Goal: Task Accomplishment & Management: Complete application form

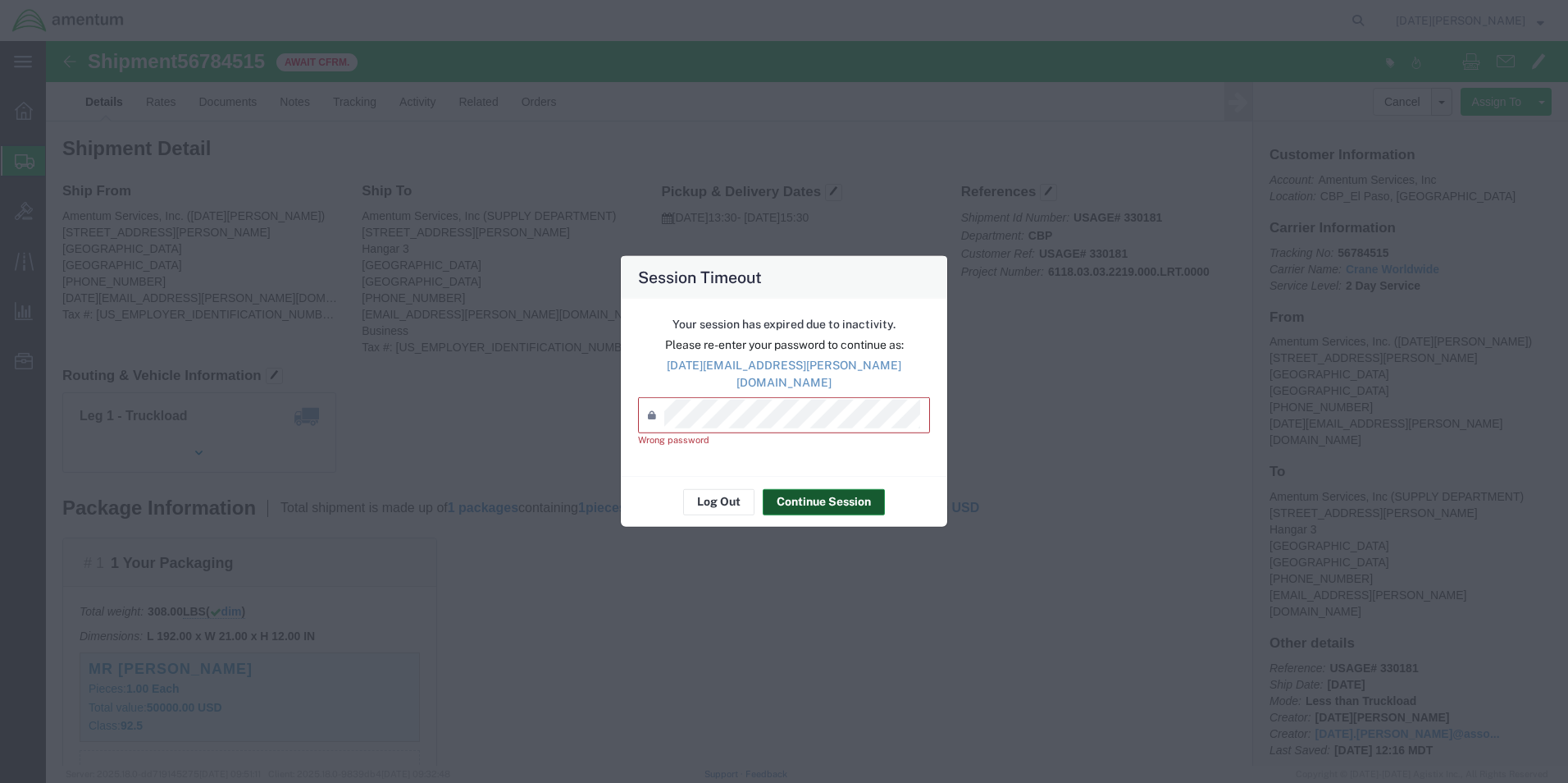
click at [843, 494] on button "Continue Session" at bounding box center [823, 501] width 122 height 26
click at [768, 423] on div "Password *" at bounding box center [784, 415] width 292 height 36
click at [769, 420] on div "Password *" at bounding box center [784, 415] width 292 height 36
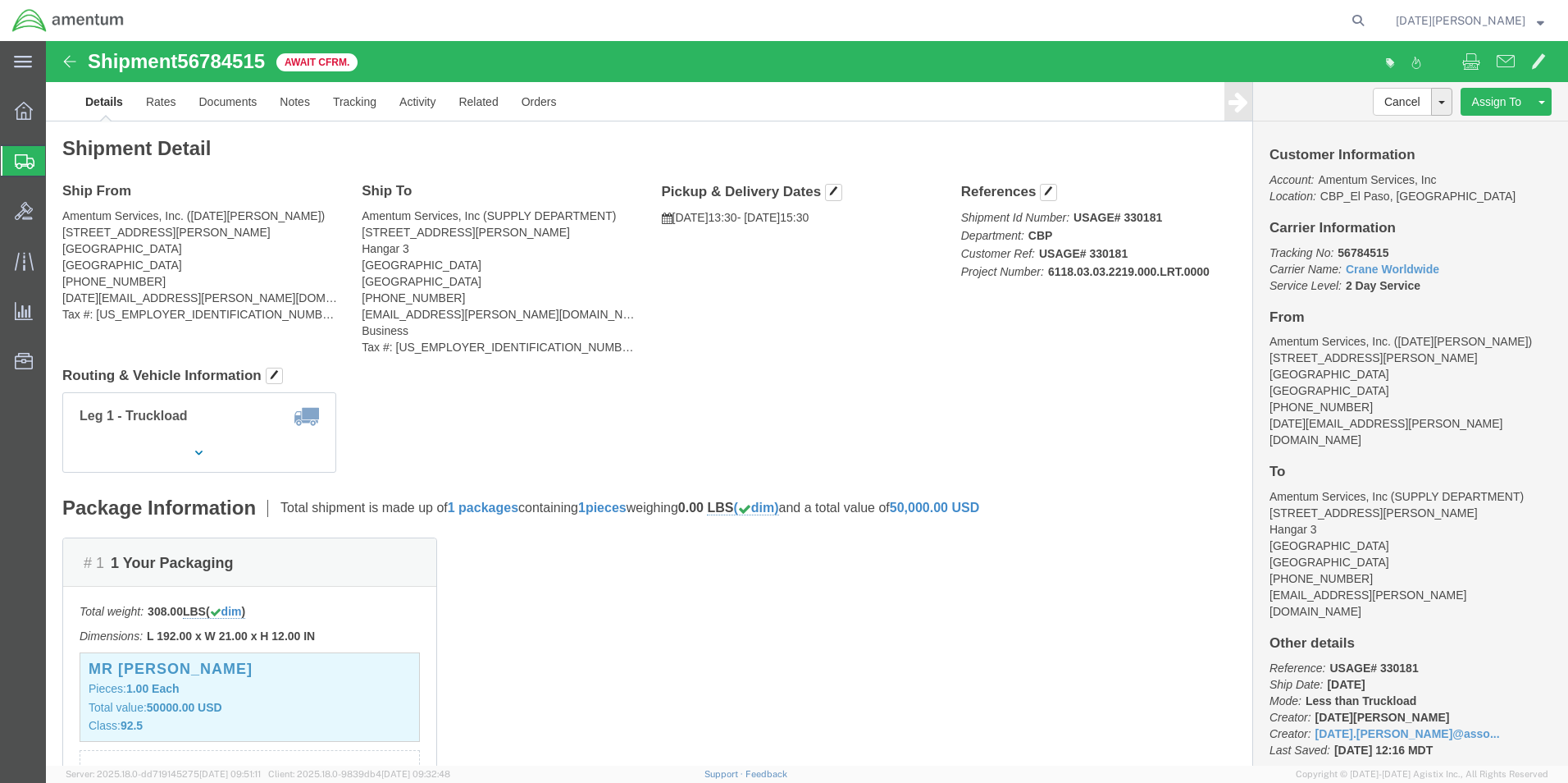
click at [0, 0] on span "Create from Template" at bounding box center [0, 0] width 0 height 0
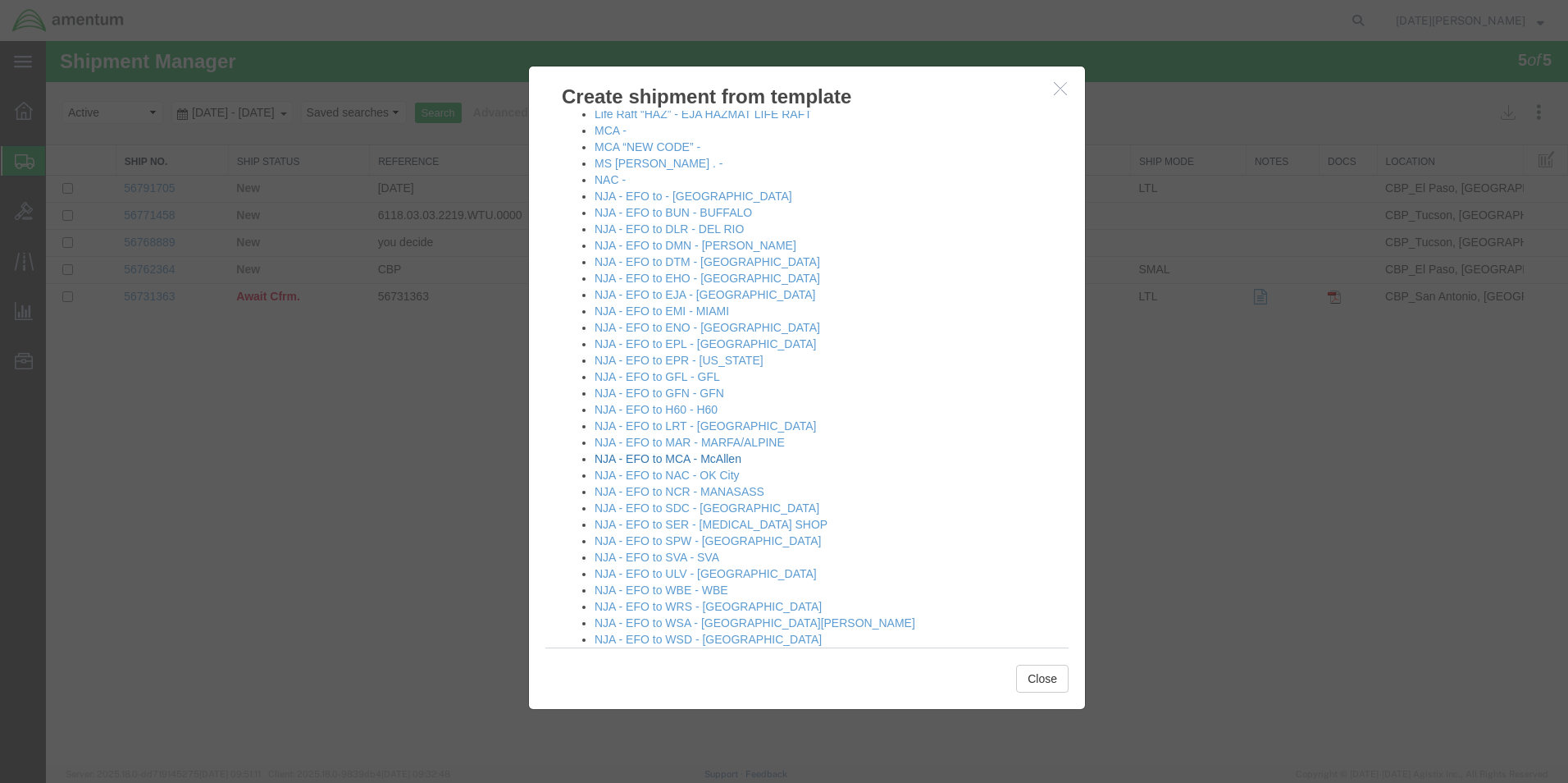
scroll to position [820, 0]
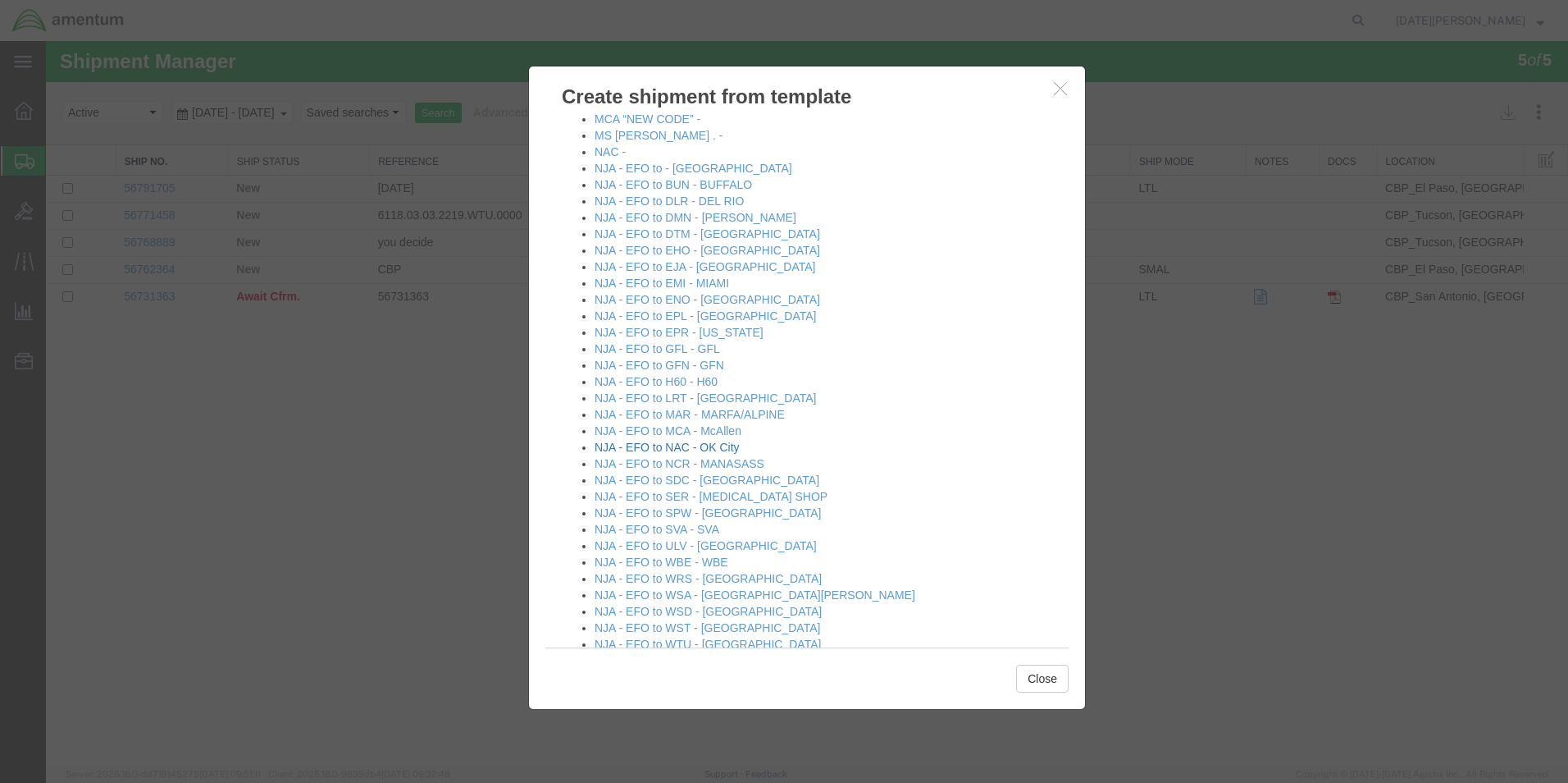
click at [737, 447] on link "NJA - EFO to NAC - OK City" at bounding box center [666, 447] width 145 height 13
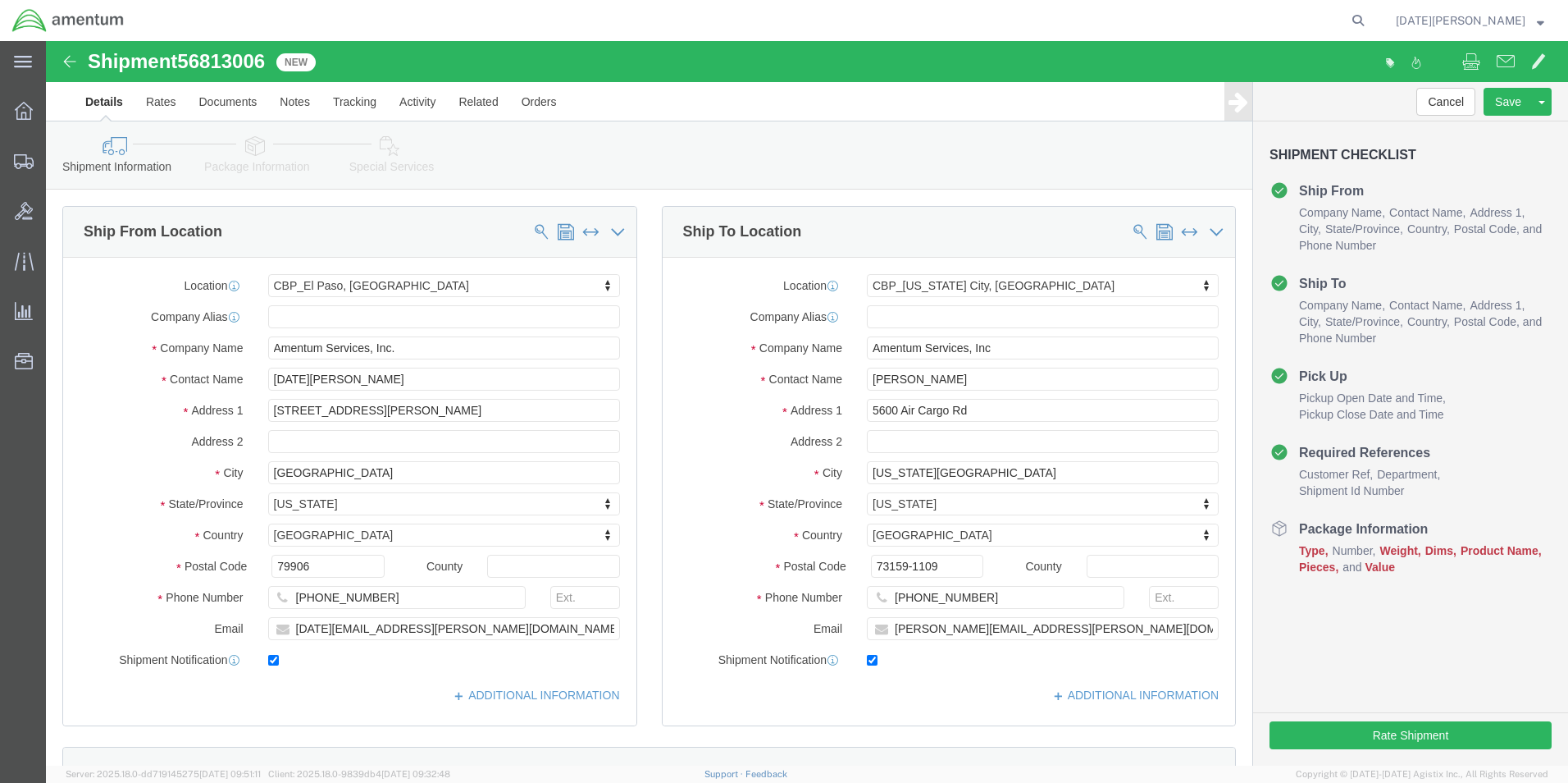
select select "49939"
select select "49916"
drag, startPoint x: 930, startPoint y: 339, endPoint x: 699, endPoint y: 395, distance: 237.7
click div "Location [GEOGRAPHIC_DATA][US_STATE], [GEOGRAPHIC_DATA] My Profile Location [PH…"
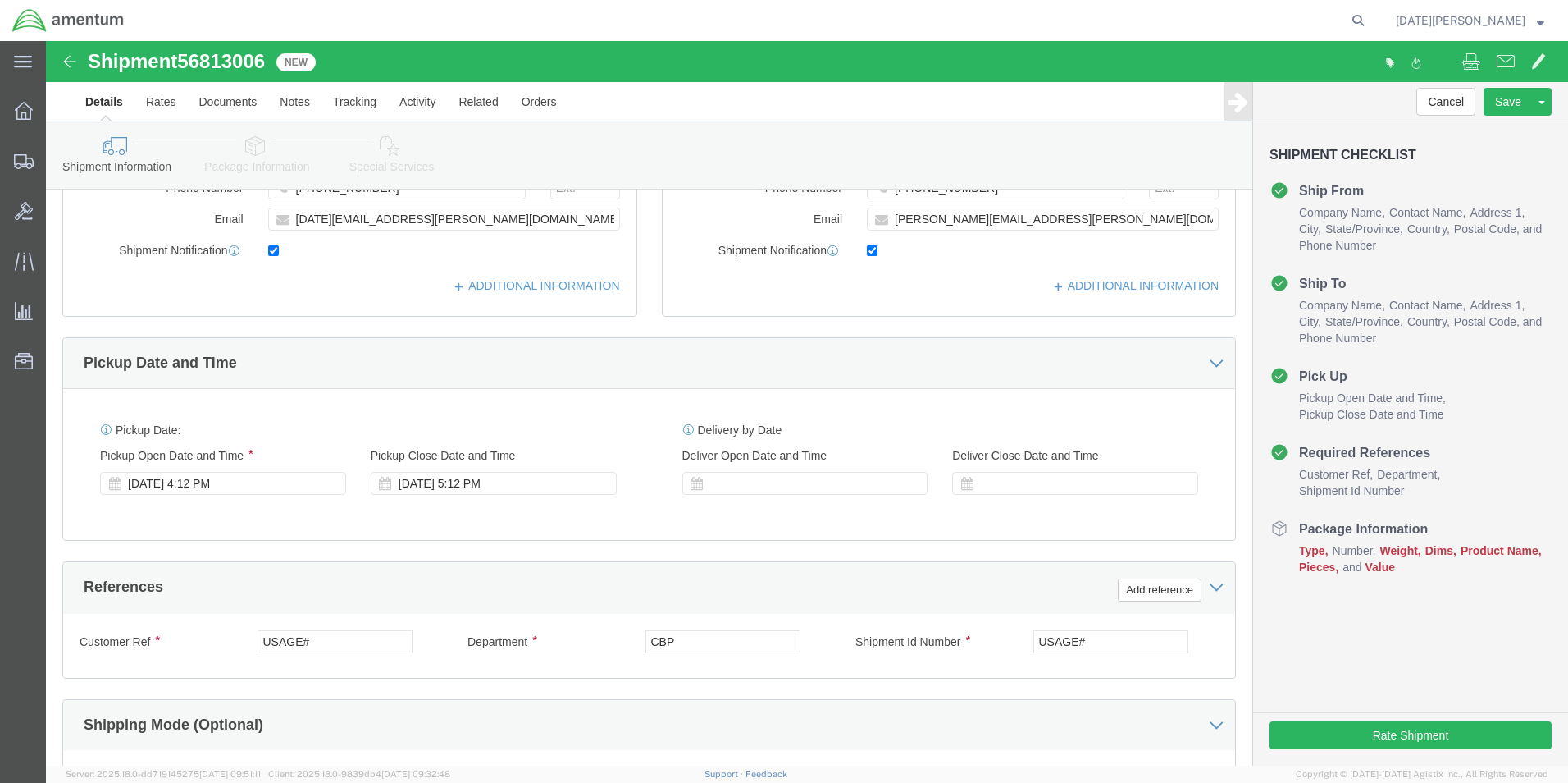
scroll to position [410, 0]
type input "SUPPLY DEPARTMENT"
click input "USAGE#"
type input "U"
paste input "286156"
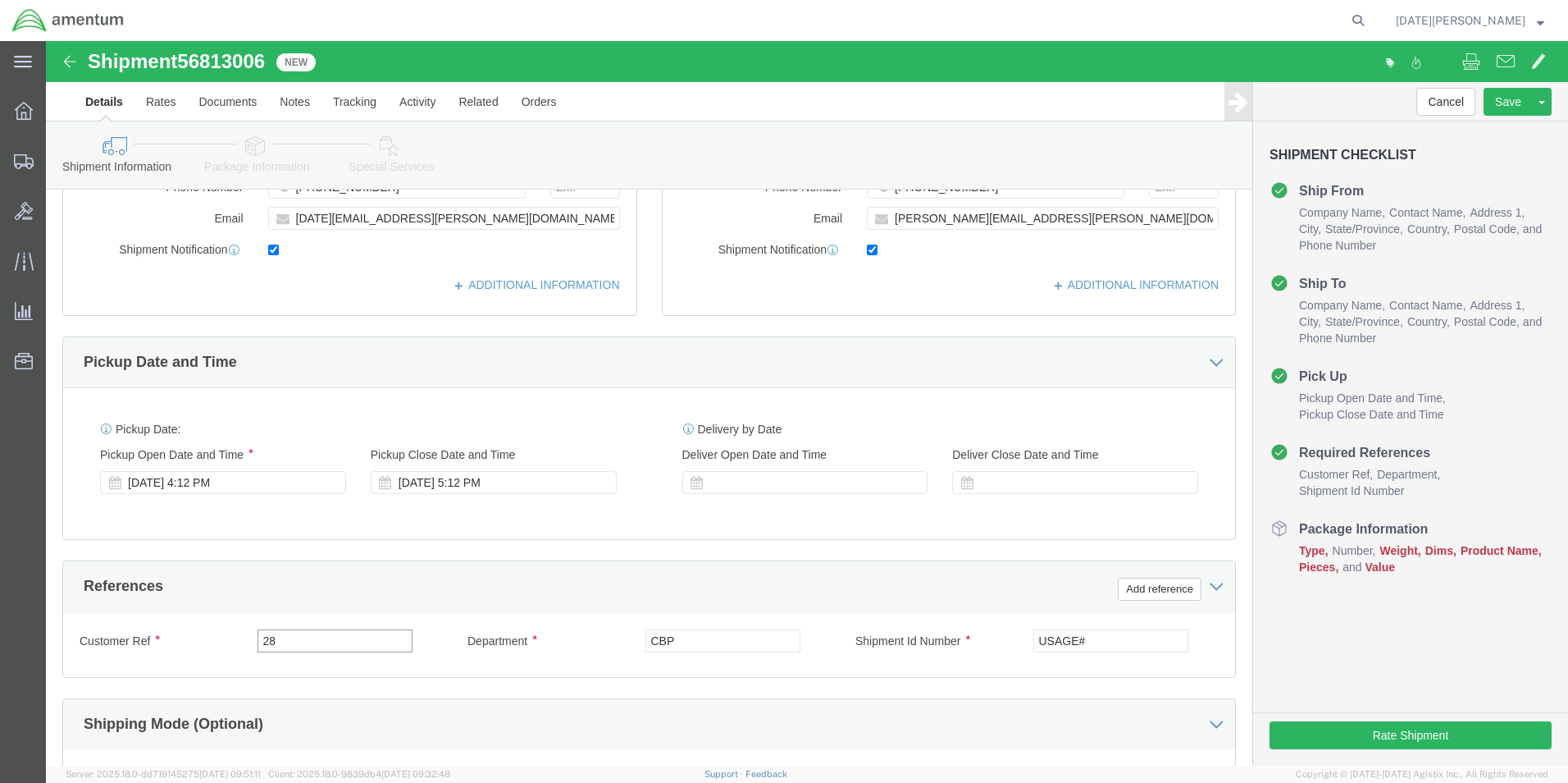
type input "2"
type input "COMPRESSOR"
paste input "COMPRESSOR"
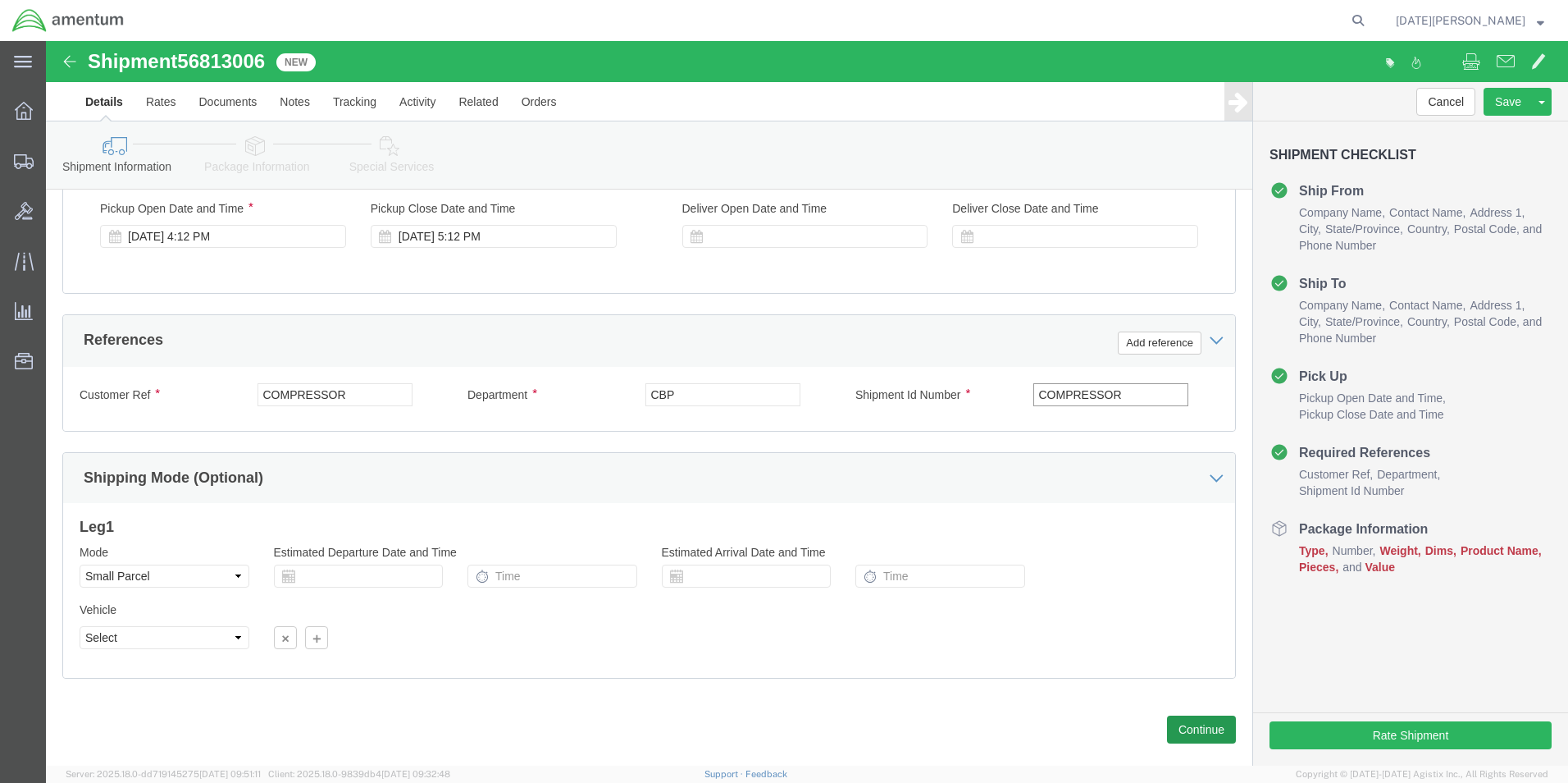
type input "COMPRESSOR"
click button "Continue"
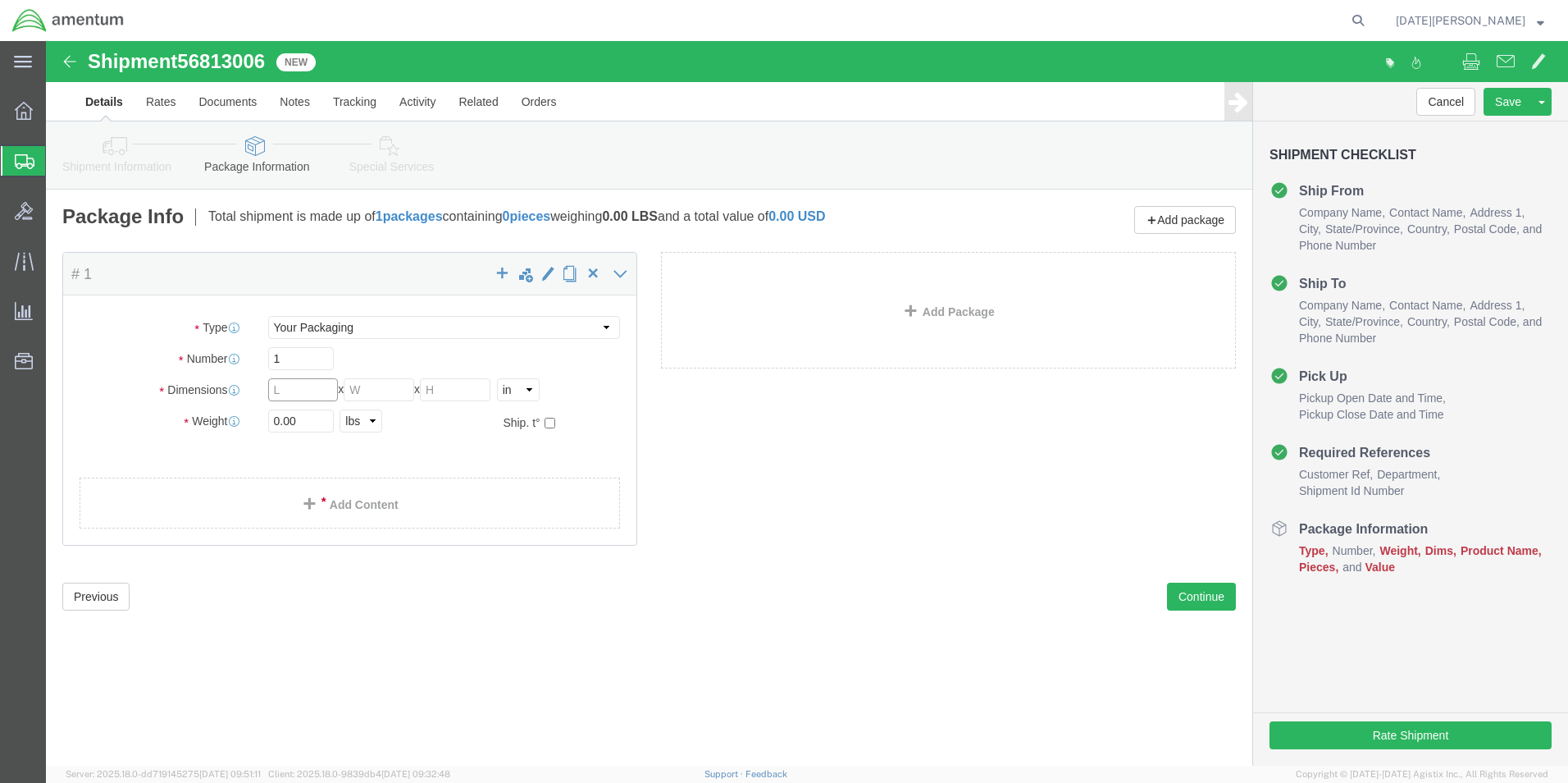
click input "text"
type input "14"
type input "11"
type input "1"
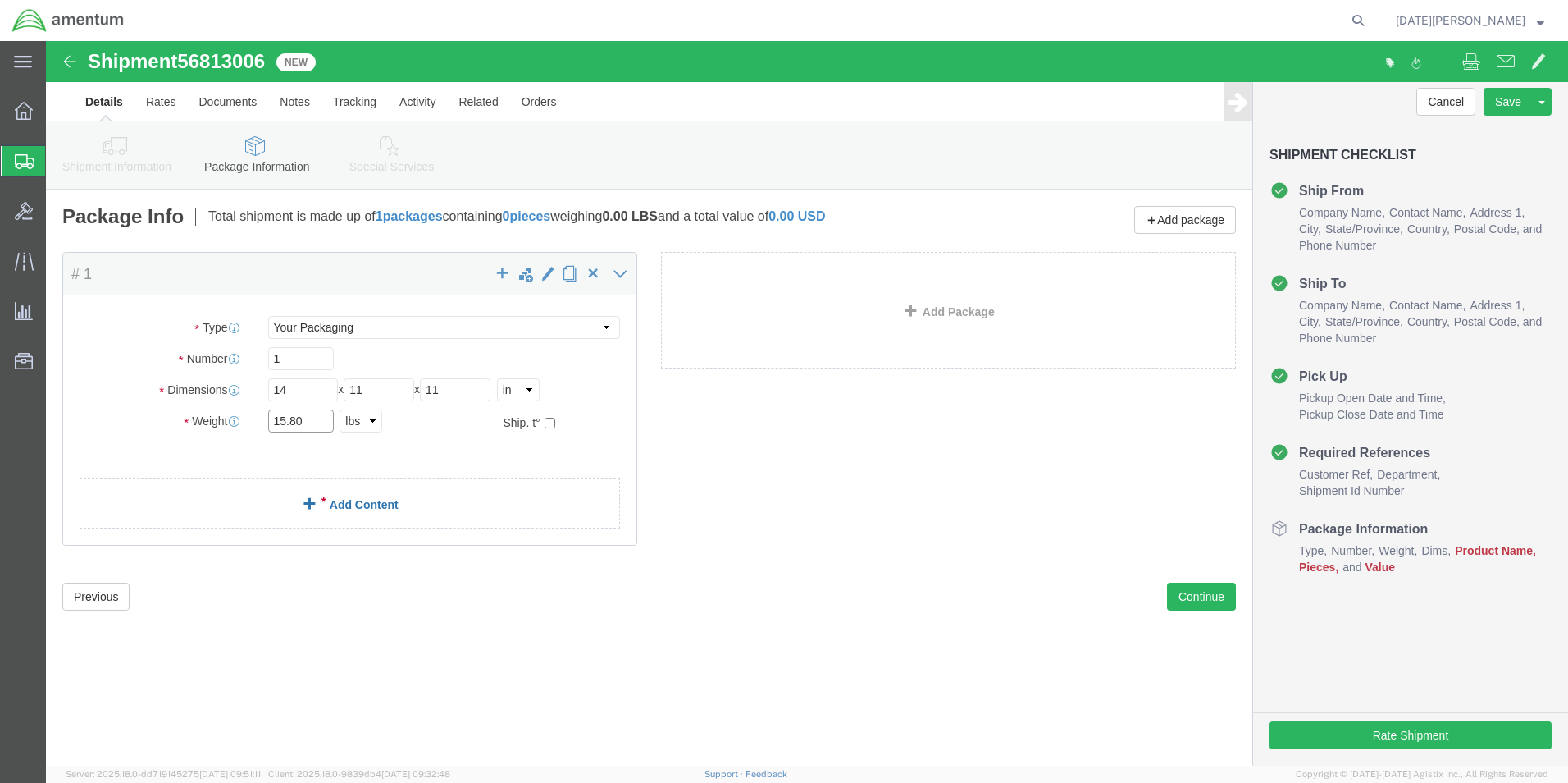
type input "15.80"
click link "Add Content"
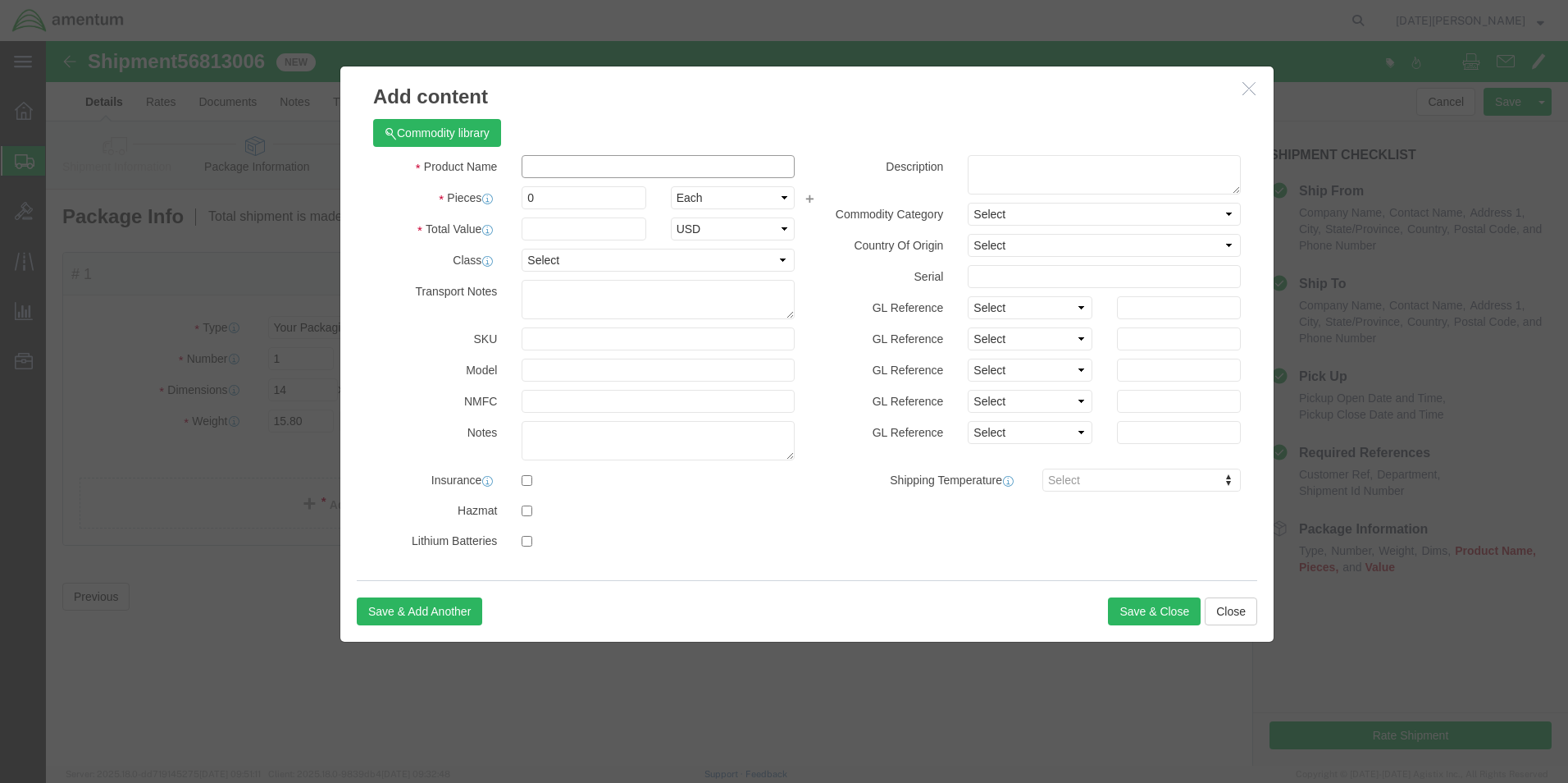
click input "text"
type input "COMPRESSOR"
type input "1"
type input "650.00"
click button "Save & Close"
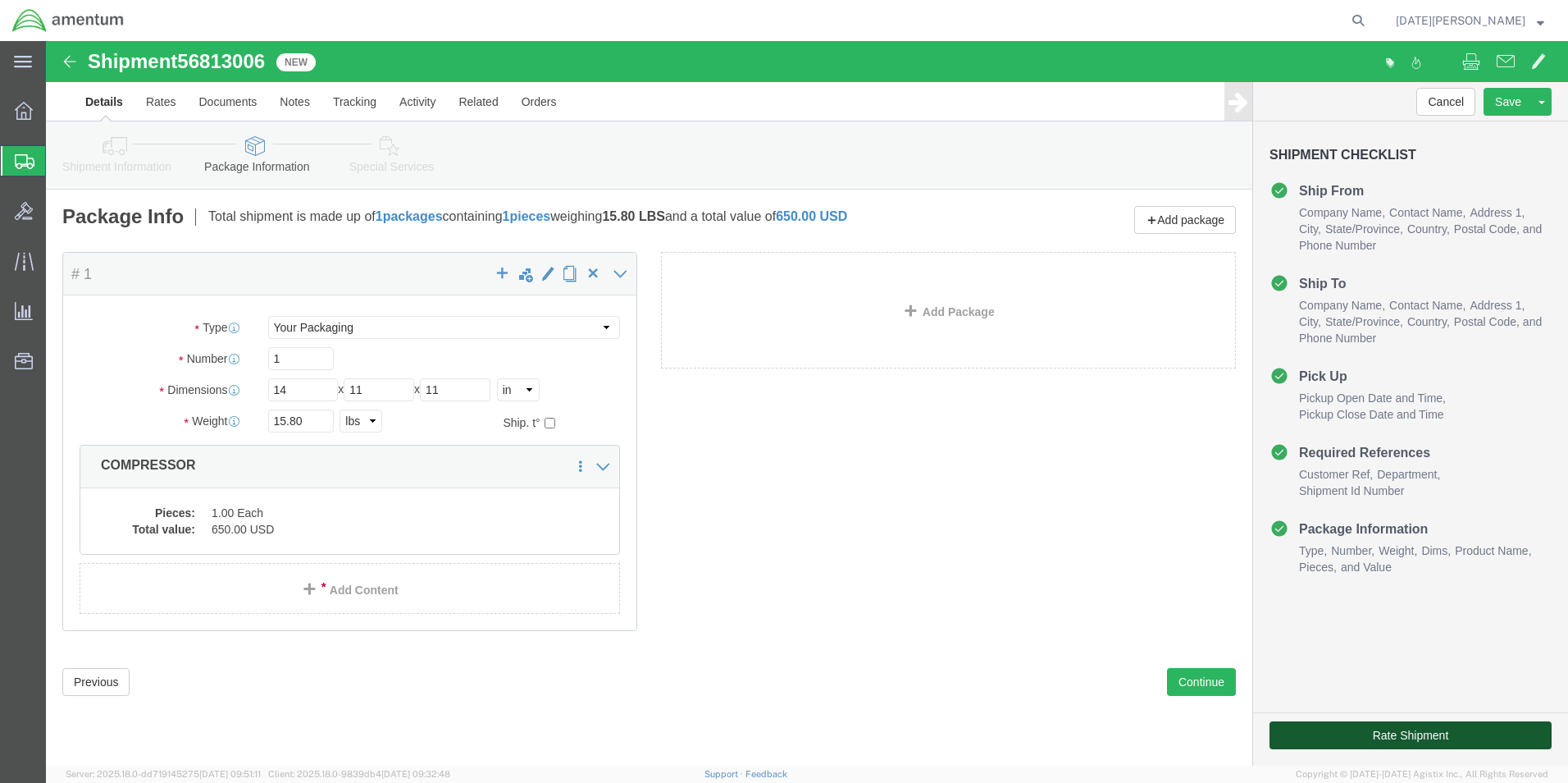
click button "Rate Shipment"
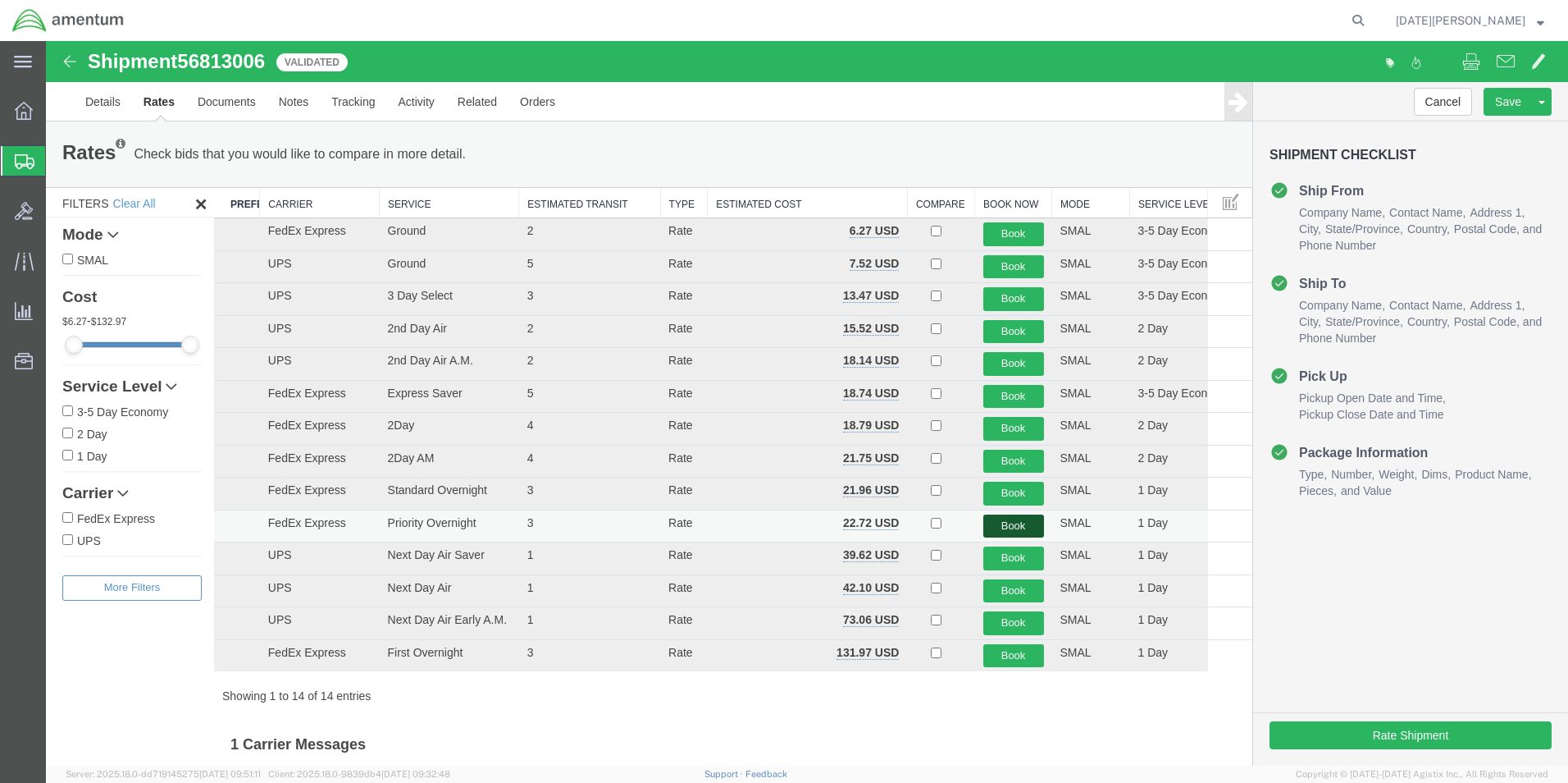
click at [1024, 528] on button "Book" at bounding box center [1013, 525] width 61 height 23
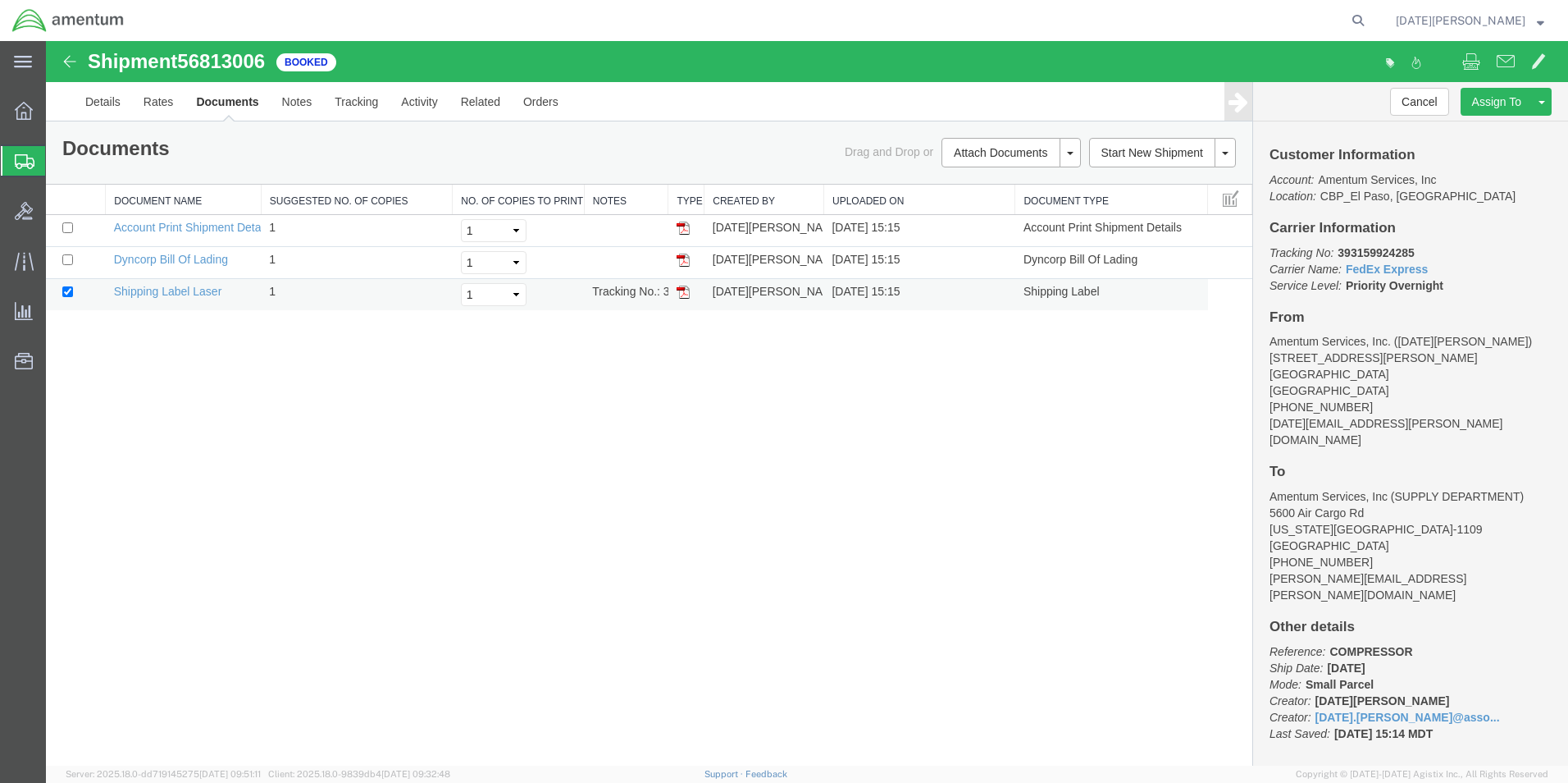
click at [682, 292] on img at bounding box center [683, 292] width 13 height 13
drag, startPoint x: 686, startPoint y: 292, endPoint x: 742, endPoint y: 278, distance: 57.7
click at [686, 292] on img at bounding box center [683, 292] width 13 height 13
